Goal: Transaction & Acquisition: Purchase product/service

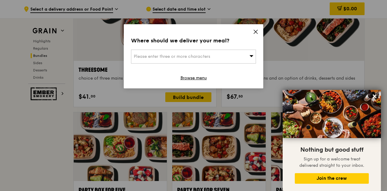
click at [258, 32] on icon at bounding box center [255, 31] width 5 height 5
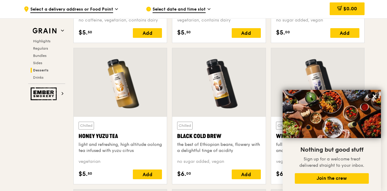
scroll to position [2094, 0]
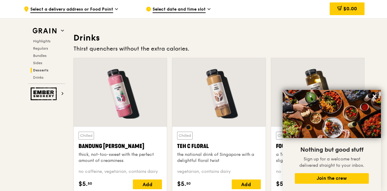
click at [44, 38] on div "Grain Highlights Regulars Bundles Sides Desserts Drinks" at bounding box center [46, 54] width 37 height 59
click at [42, 42] on span "Highlights" at bounding box center [42, 41] width 19 height 4
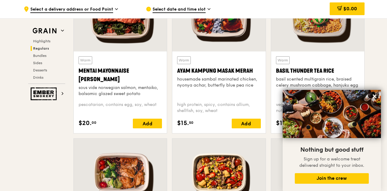
scroll to position [731, 0]
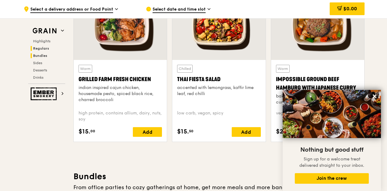
click at [49, 55] on h2 "Bundles" at bounding box center [48, 55] width 35 height 5
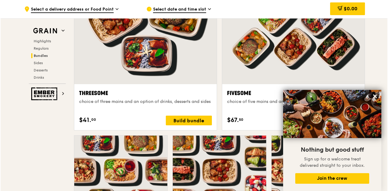
scroll to position [1217, 0]
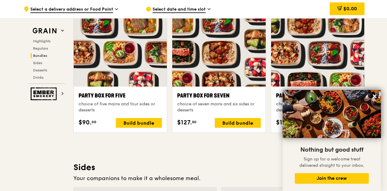
click at [108, 78] on div at bounding box center [120, 52] width 93 height 69
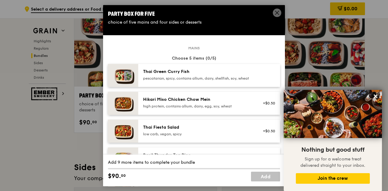
scroll to position [30, 0]
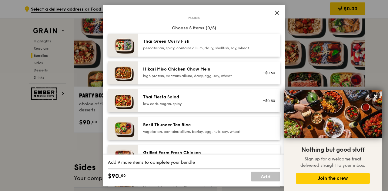
click at [209, 79] on div "high protein, contains allium, dairy, egg, soy, wheat" at bounding box center [197, 76] width 109 height 5
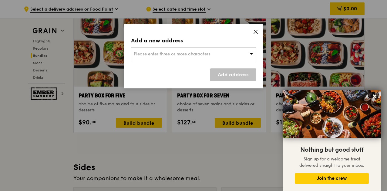
click at [257, 27] on div "Add a new address Please enter three or more characters Add address" at bounding box center [193, 56] width 139 height 64
click at [253, 34] on icon at bounding box center [255, 31] width 5 height 5
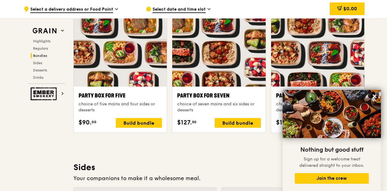
click at [123, 94] on div "Party Box for Five choice of five mains and four sides or desserts $90. 00 Buil…" at bounding box center [120, 110] width 93 height 46
click at [99, 75] on div at bounding box center [120, 52] width 93 height 69
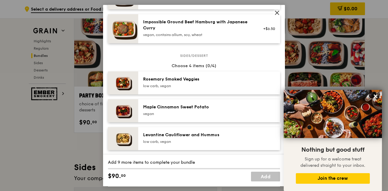
scroll to position [0, 0]
